Goal: Information Seeking & Learning: Learn about a topic

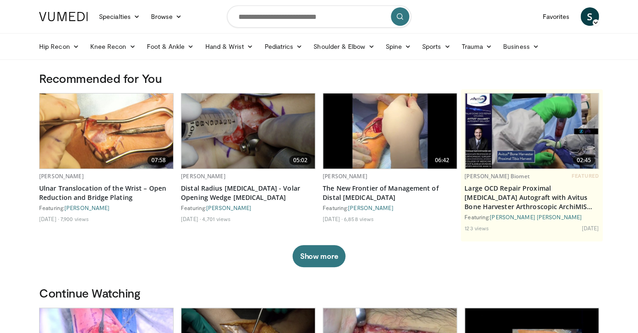
click at [271, 21] on input "Search topics, interventions" at bounding box center [319, 17] width 184 height 22
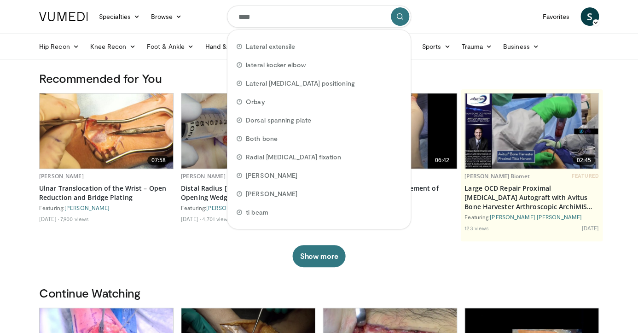
type input "*****"
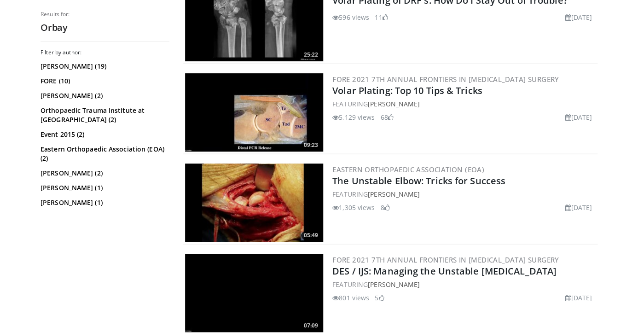
scroll to position [122, 0]
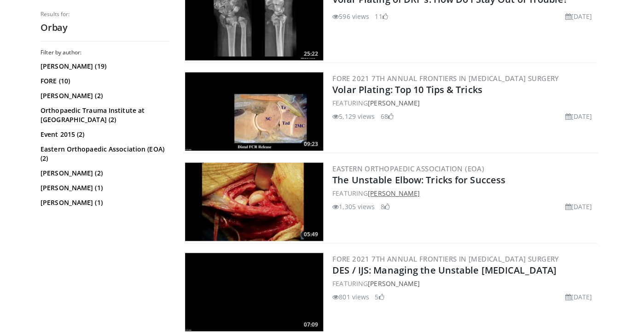
click at [384, 195] on link "[PERSON_NAME]" at bounding box center [394, 193] width 52 height 9
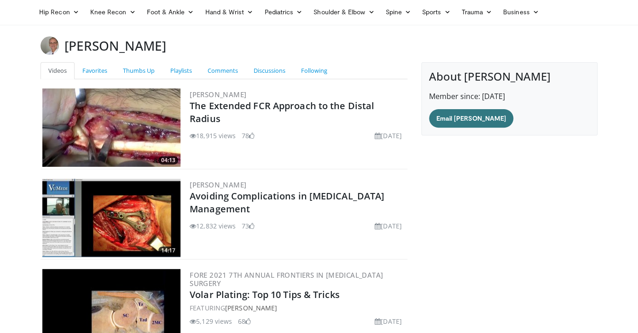
scroll to position [38, 0]
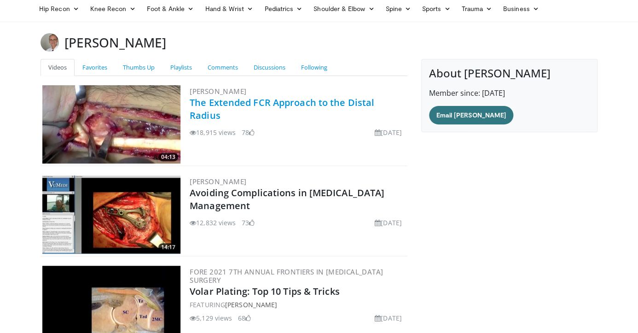
click at [209, 110] on link "The Extended FCR Approach to the Distal Radius" at bounding box center [282, 108] width 185 height 25
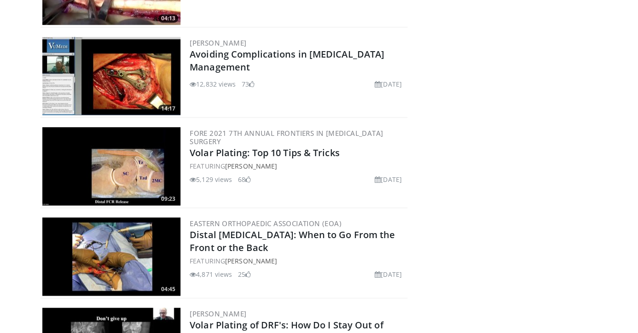
scroll to position [223, 0]
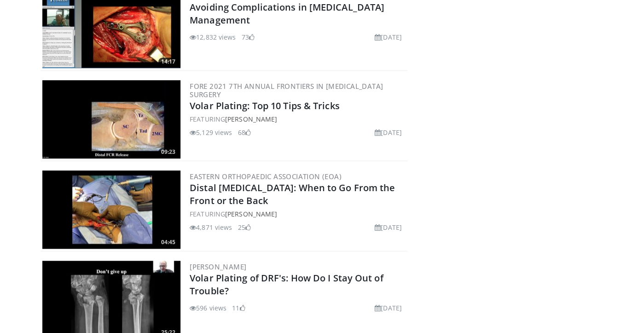
click at [111, 126] on img at bounding box center [111, 119] width 138 height 78
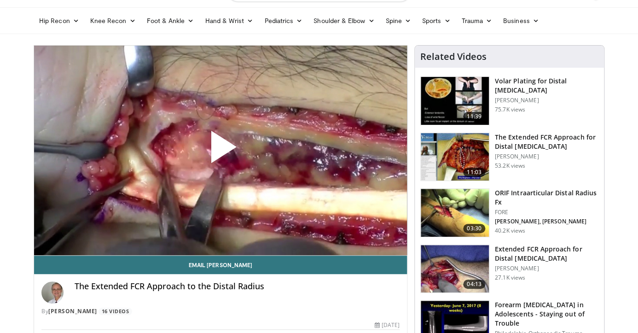
click at [221, 151] on span "Video Player" at bounding box center [221, 151] width 0 height 0
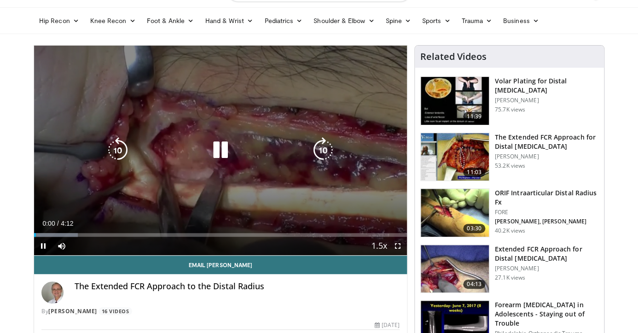
click at [223, 152] on icon "Video Player" at bounding box center [221, 150] width 26 height 26
click at [182, 165] on div "10 seconds Tap to unmute" at bounding box center [220, 151] width 373 height 210
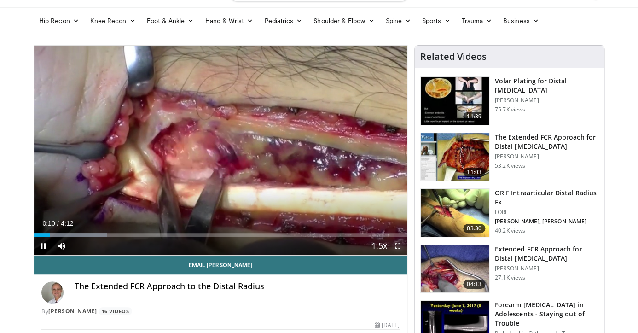
click at [397, 251] on span "Video Player" at bounding box center [398, 246] width 18 height 18
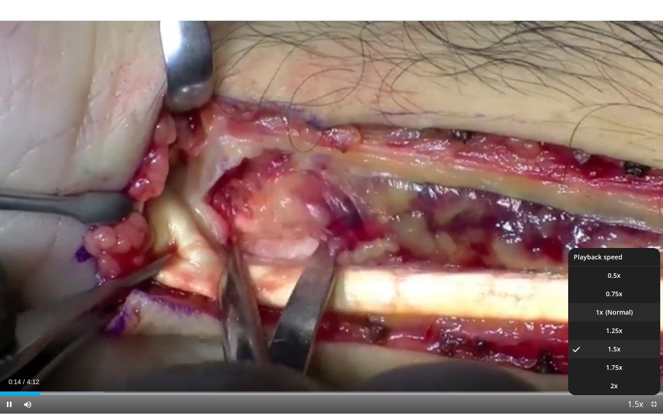
click at [603, 309] on li "1x" at bounding box center [614, 312] width 92 height 18
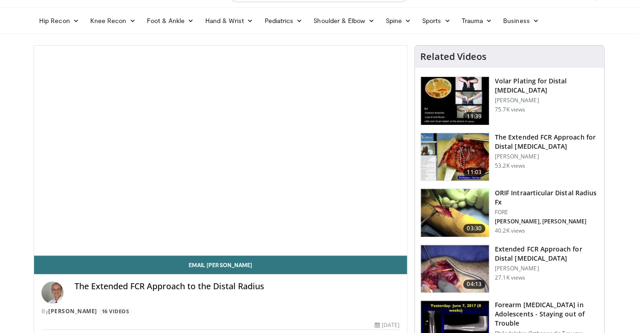
scroll to position [26, 0]
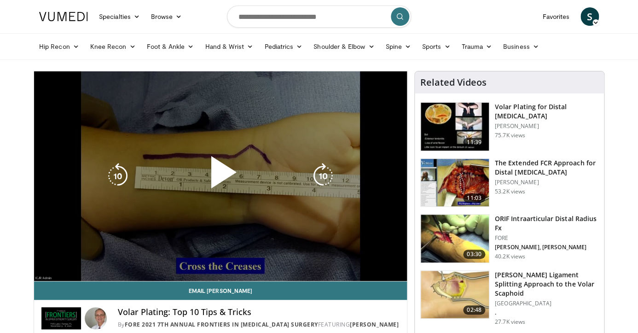
click at [221, 176] on span "Video Player" at bounding box center [221, 176] width 0 height 0
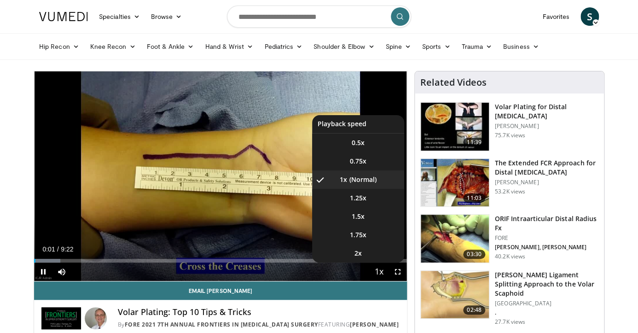
click at [379, 272] on span "Video Player" at bounding box center [379, 272] width 13 height 18
click at [361, 222] on li "1.5x" at bounding box center [358, 216] width 92 height 18
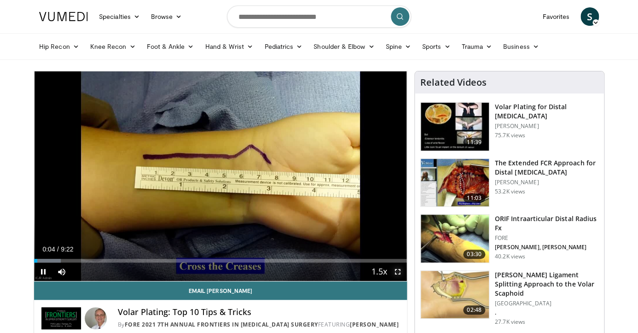
click at [396, 270] on span "Video Player" at bounding box center [398, 271] width 18 height 18
